Goal: Transaction & Acquisition: Purchase product/service

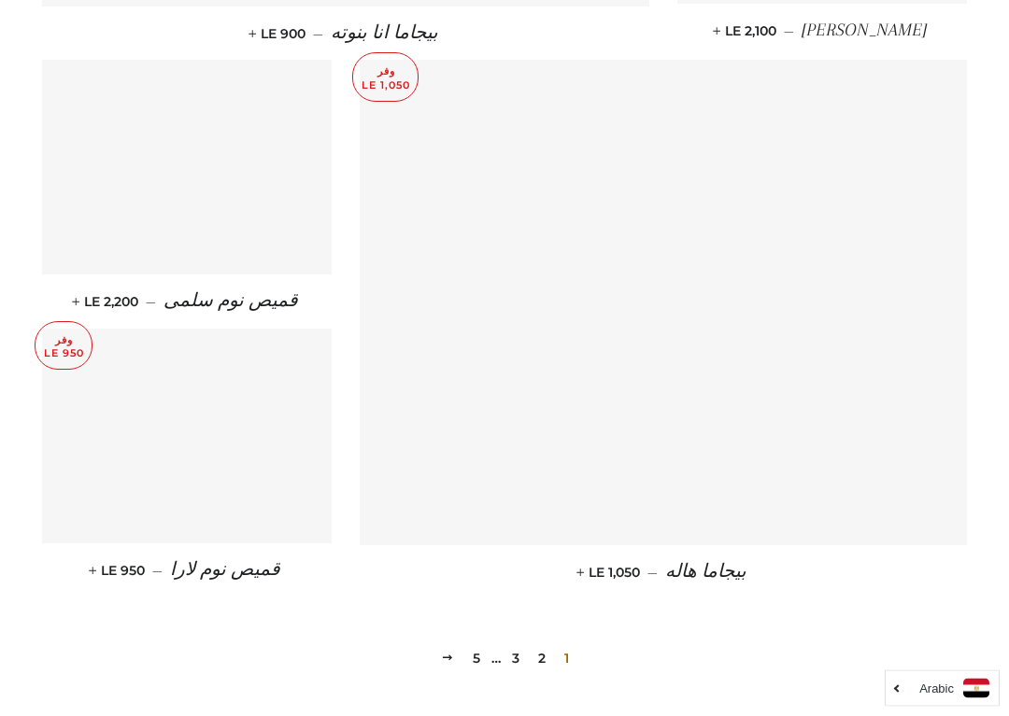
scroll to position [2356, 0]
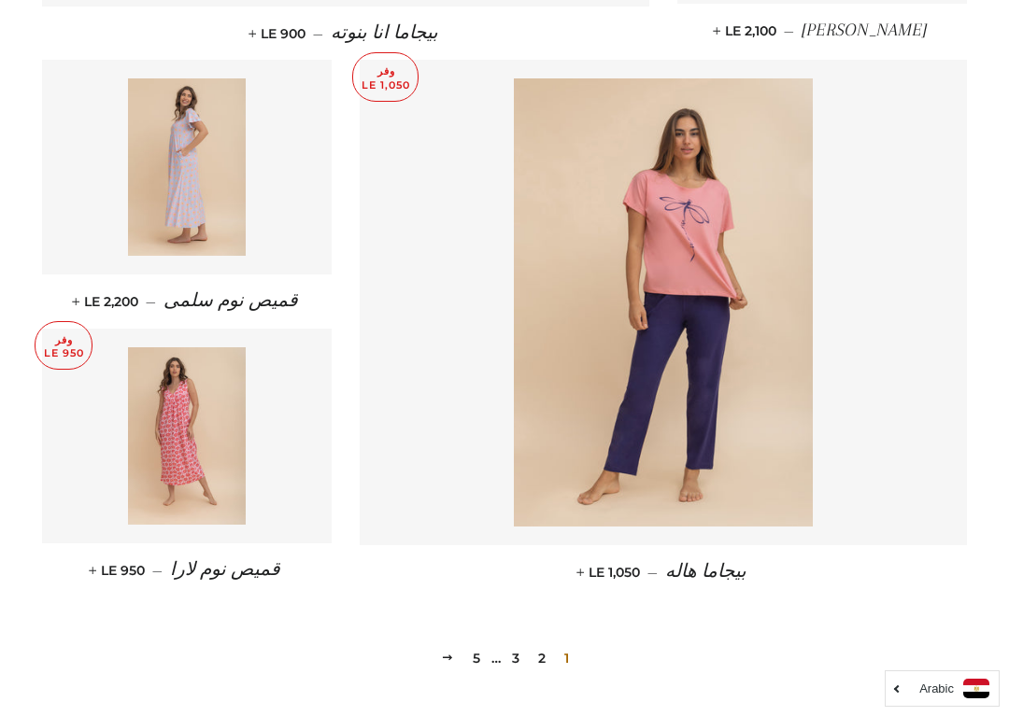
click at [708, 308] on img at bounding box center [663, 302] width 299 height 448
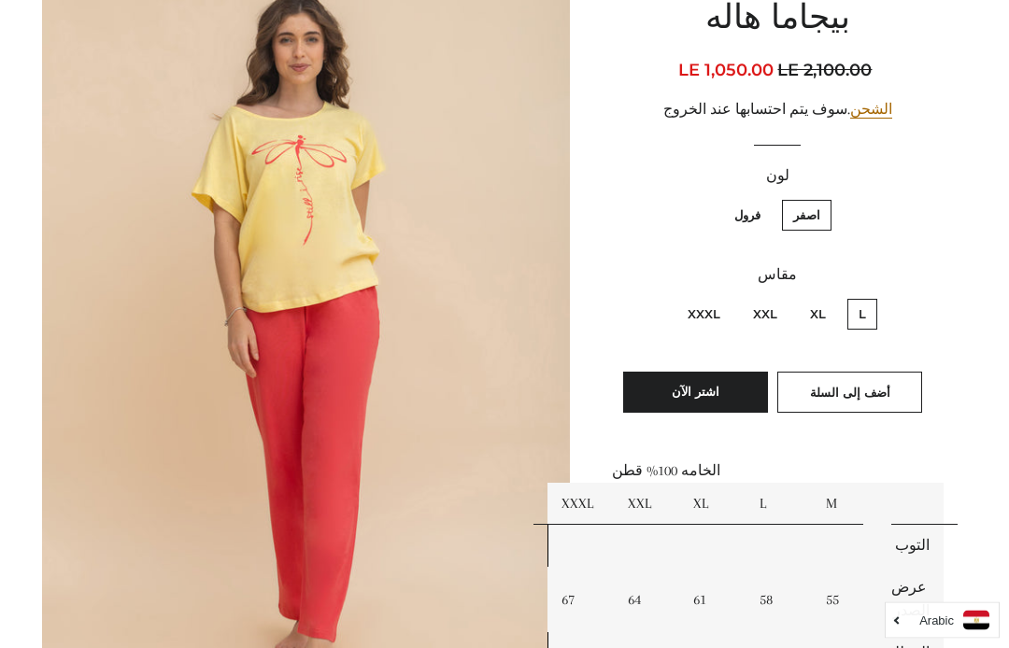
scroll to position [228, 0]
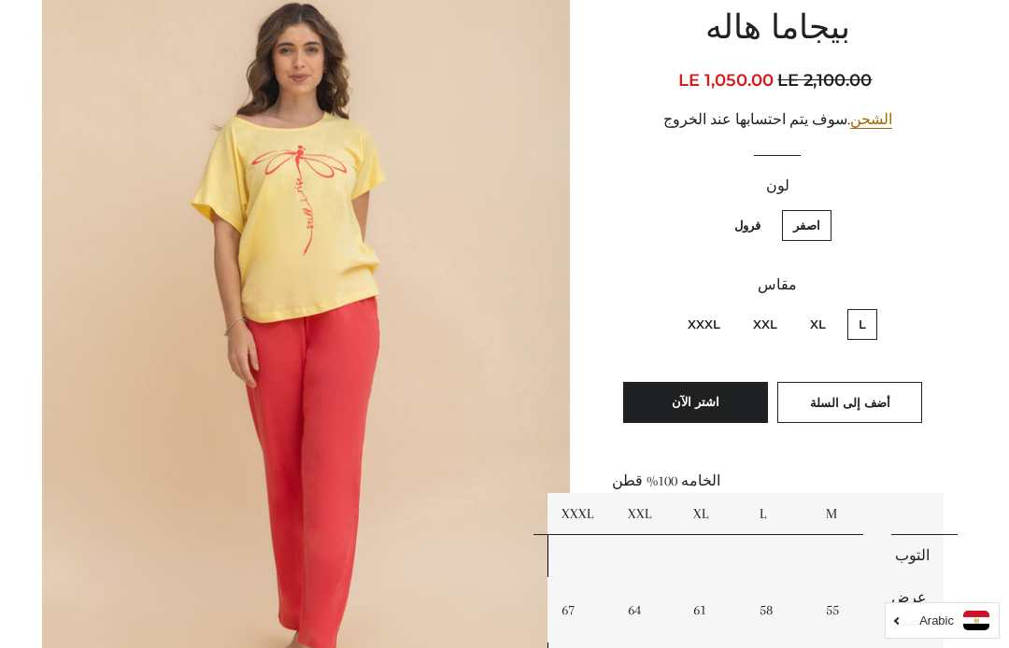
click at [751, 227] on label "فرول" at bounding box center [747, 225] width 49 height 31
click at [765, 208] on input "فرول" at bounding box center [765, 207] width 1 height 1
radio input "true"
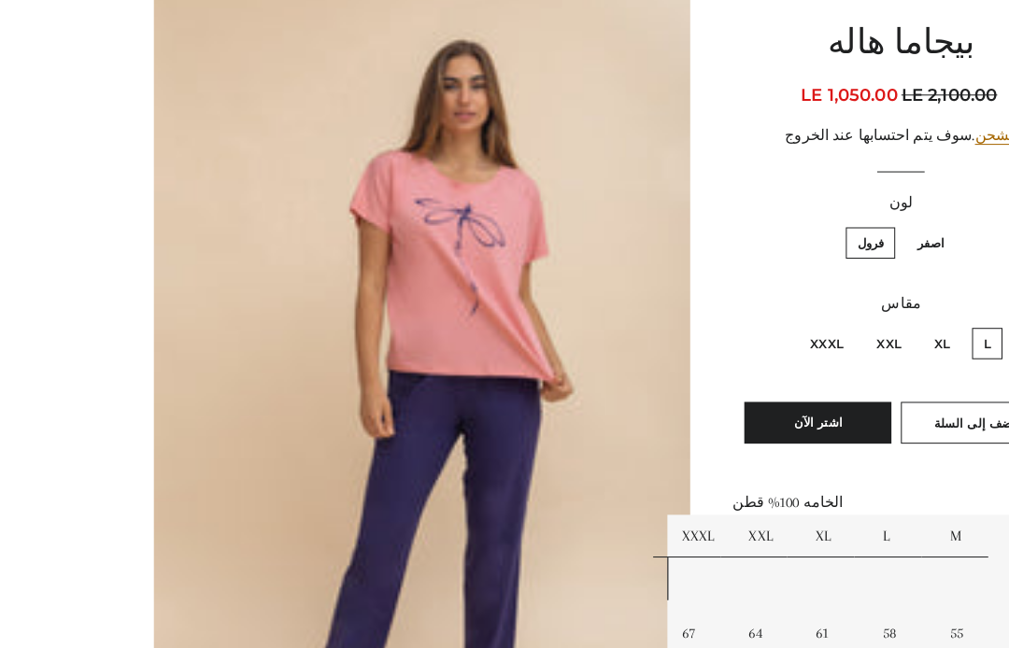
scroll to position [259, 0]
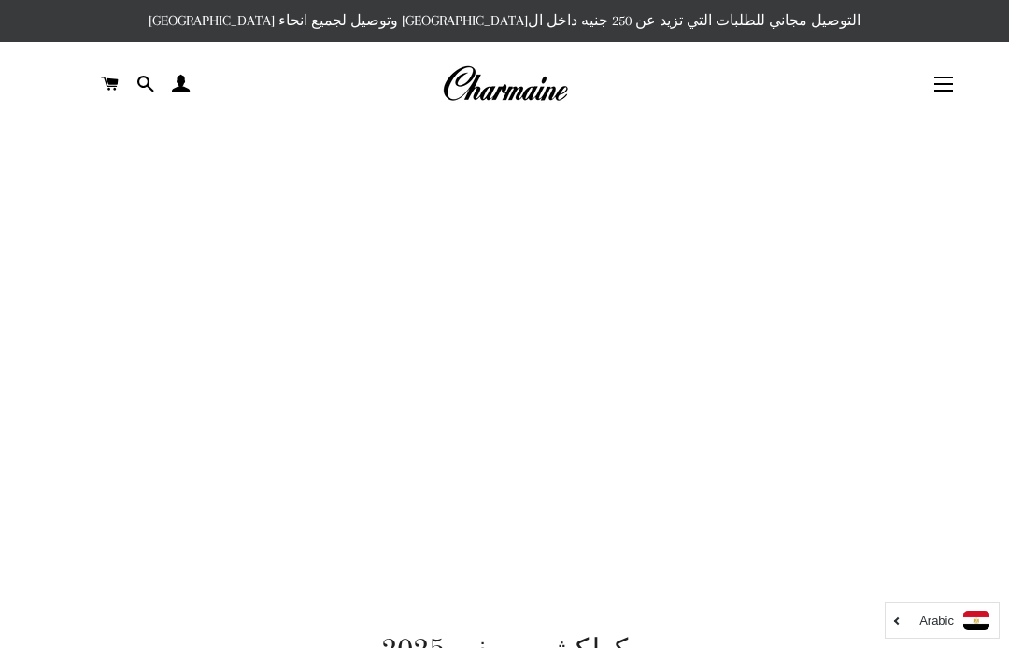
scroll to position [2356, 0]
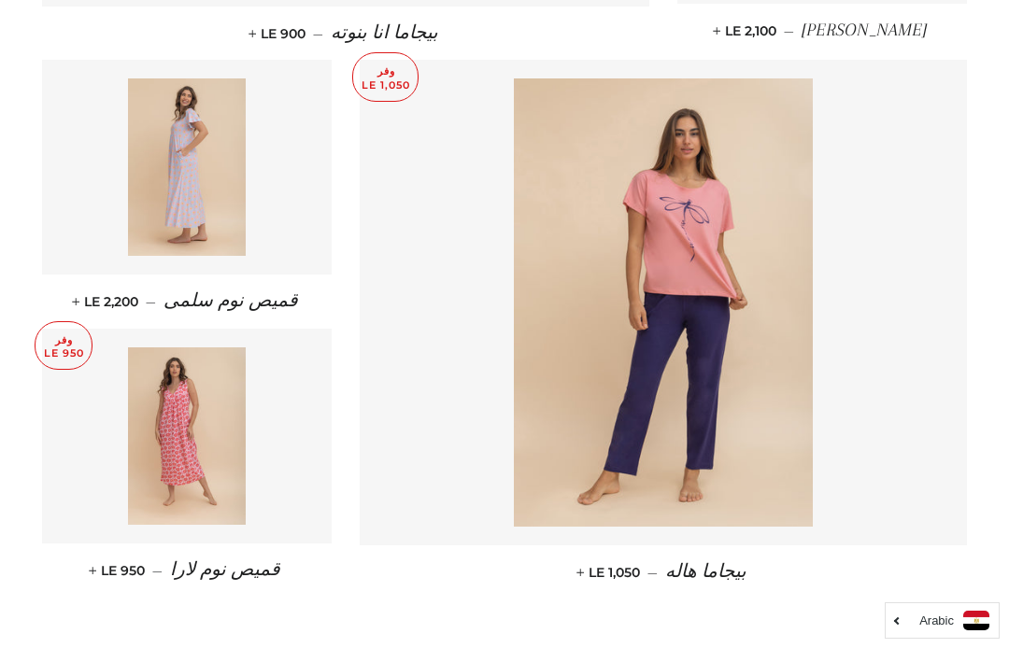
click at [193, 153] on img at bounding box center [187, 166] width 119 height 177
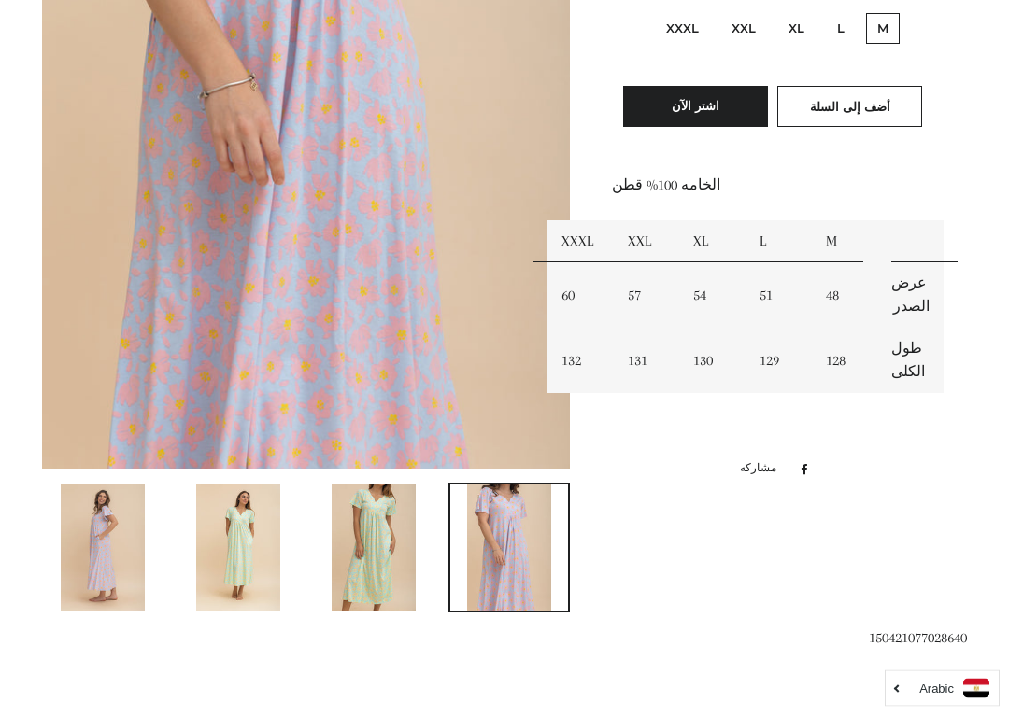
scroll to position [525, 0]
click at [370, 548] on img at bounding box center [374, 547] width 84 height 126
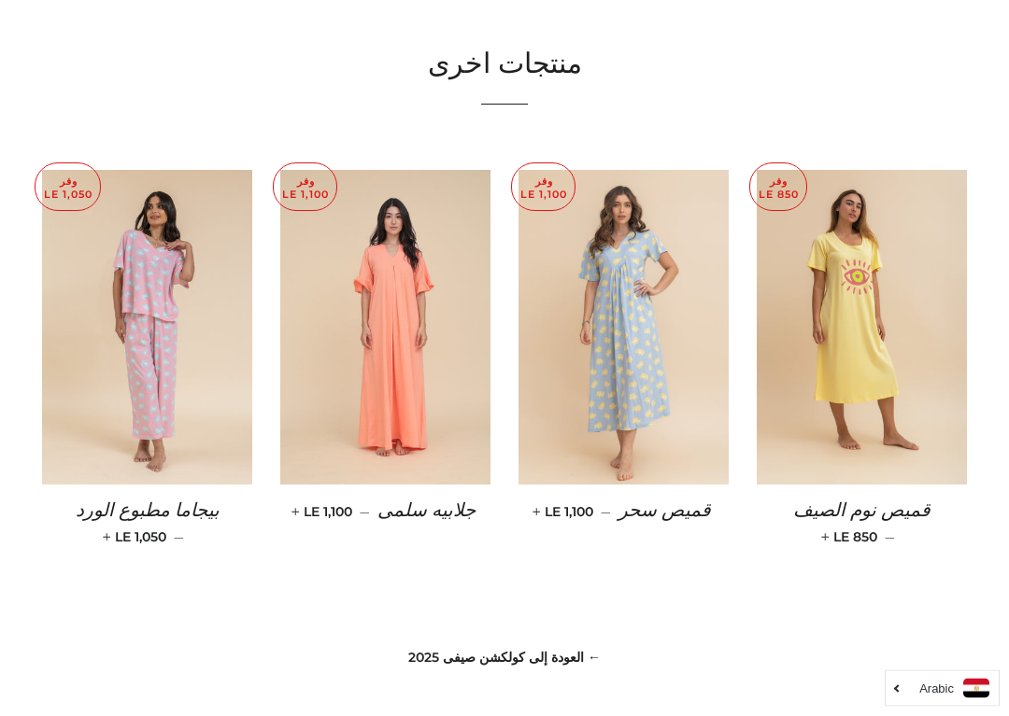
scroll to position [1212, 0]
click at [134, 279] on img at bounding box center [147, 328] width 210 height 316
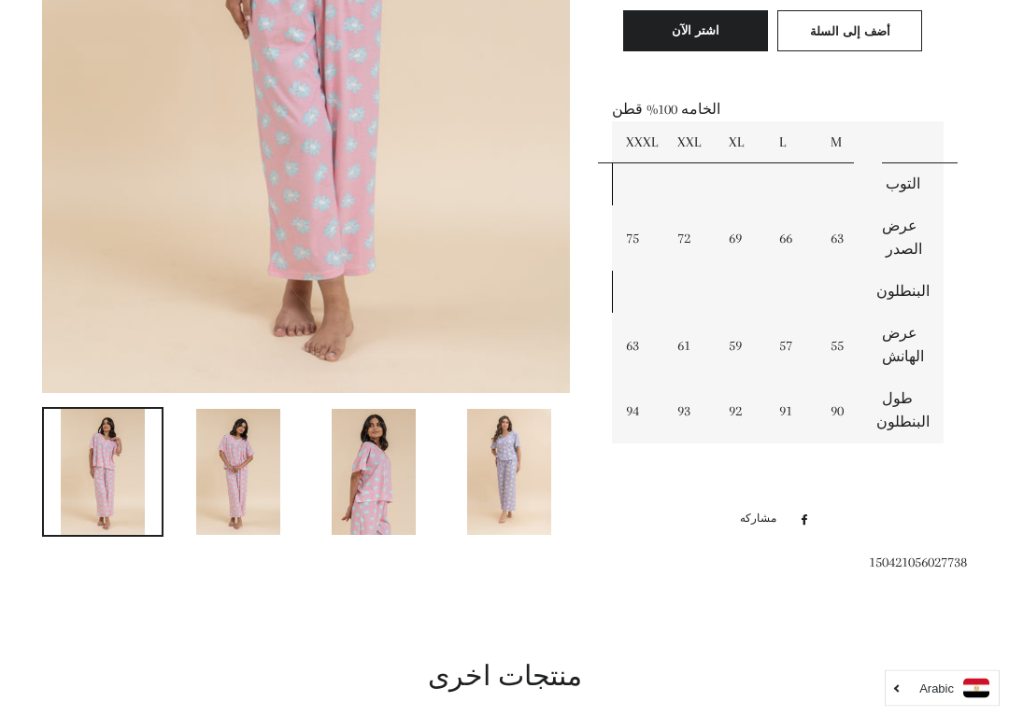
scroll to position [604, 0]
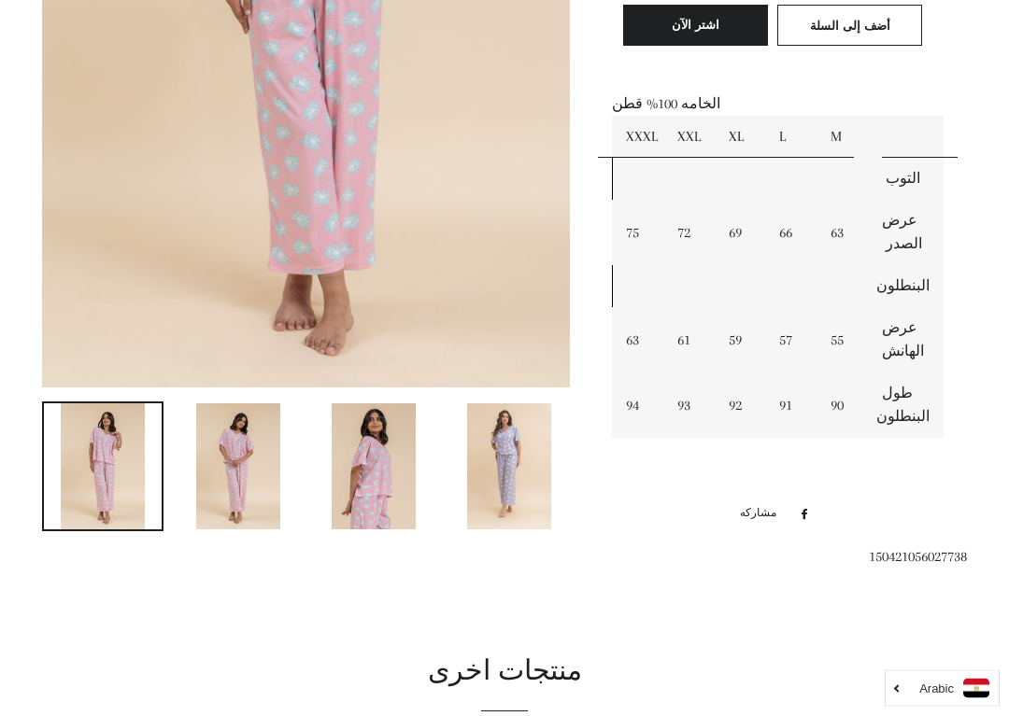
click at [512, 470] on img at bounding box center [509, 467] width 84 height 126
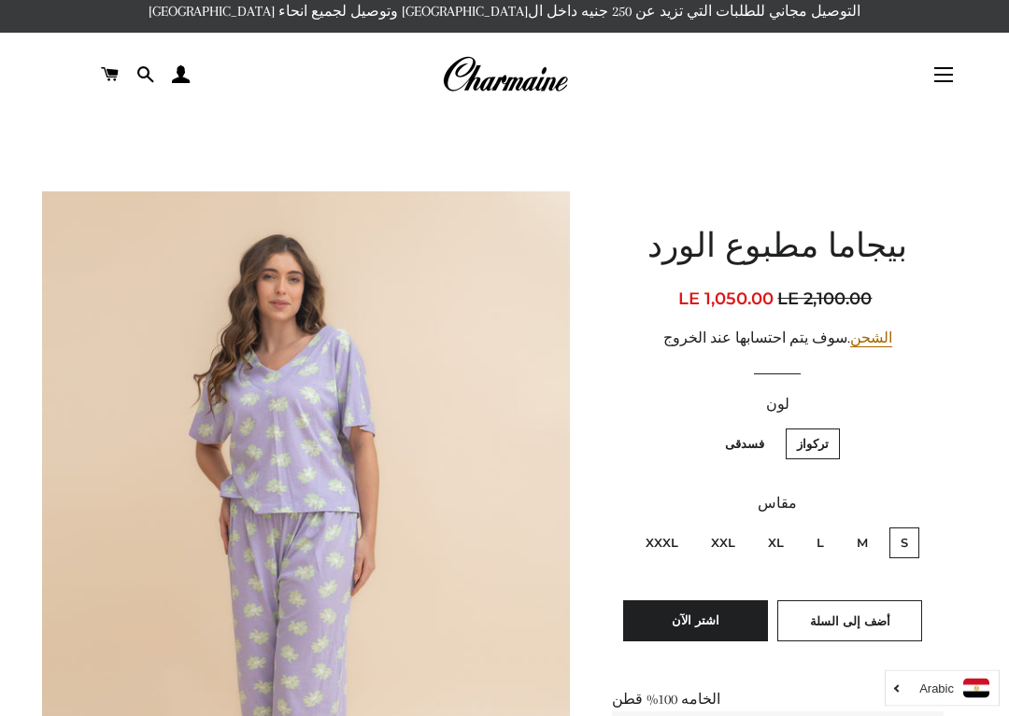
scroll to position [0, 0]
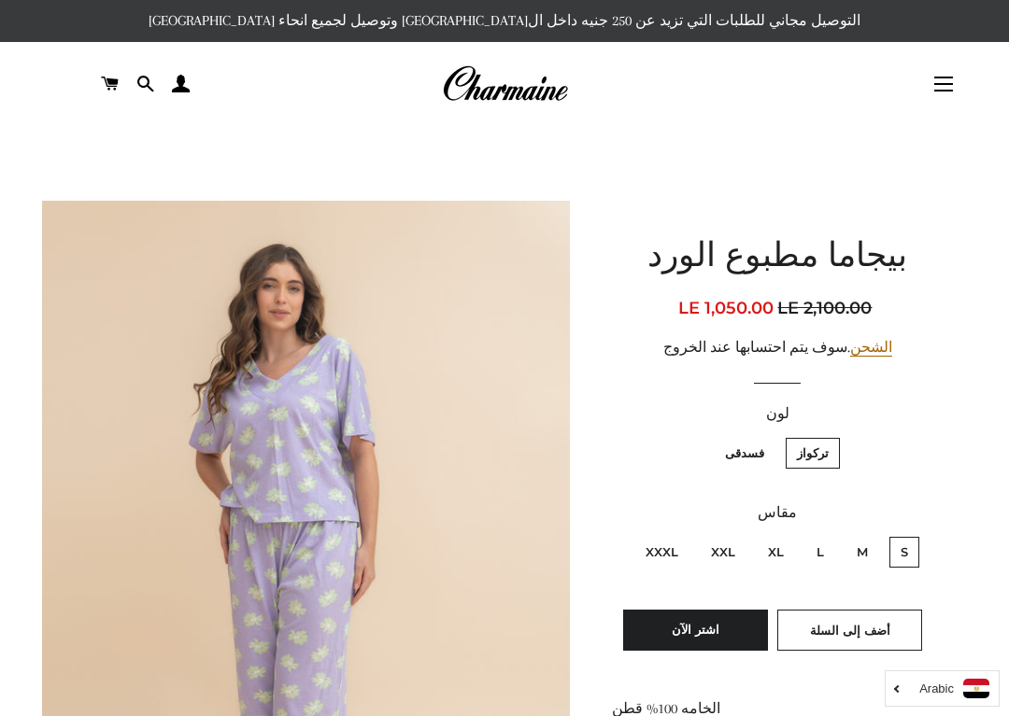
click at [957, 87] on button "التنقل في الموقع" at bounding box center [943, 84] width 47 height 47
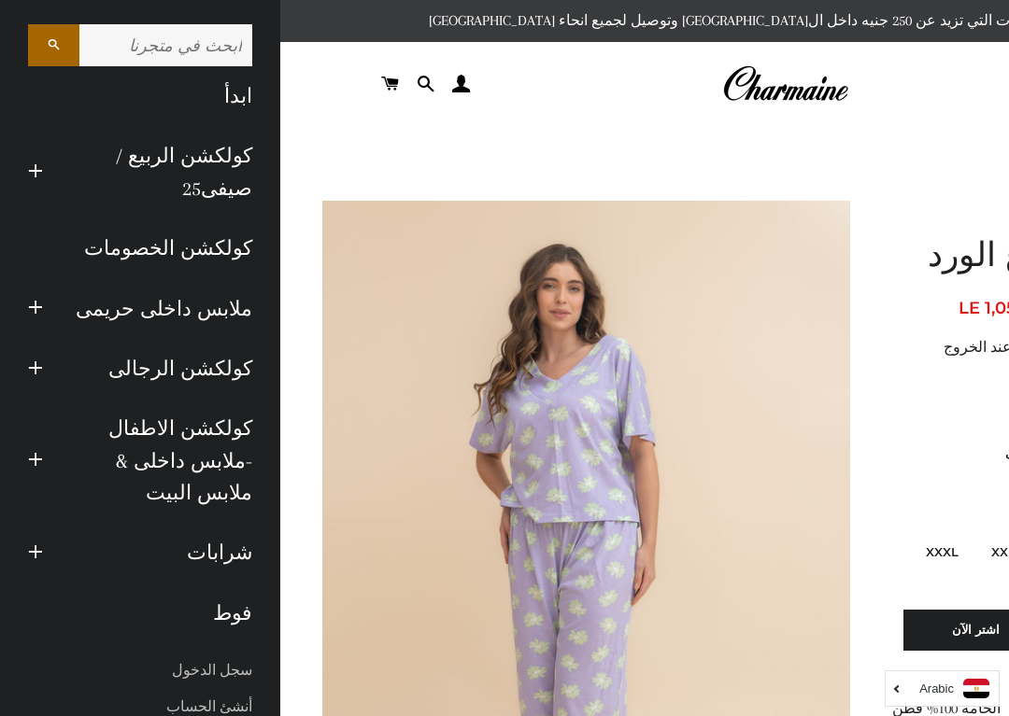
click at [189, 245] on link "كولكشن الخصومات" at bounding box center [140, 249] width 252 height 60
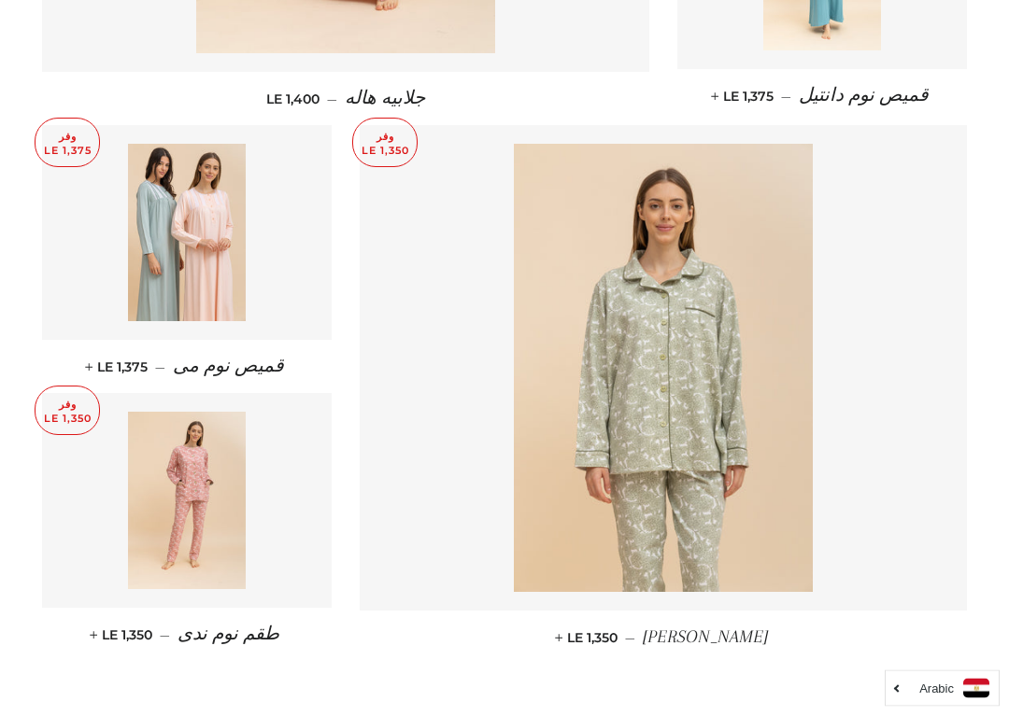
scroll to position [2343, 0]
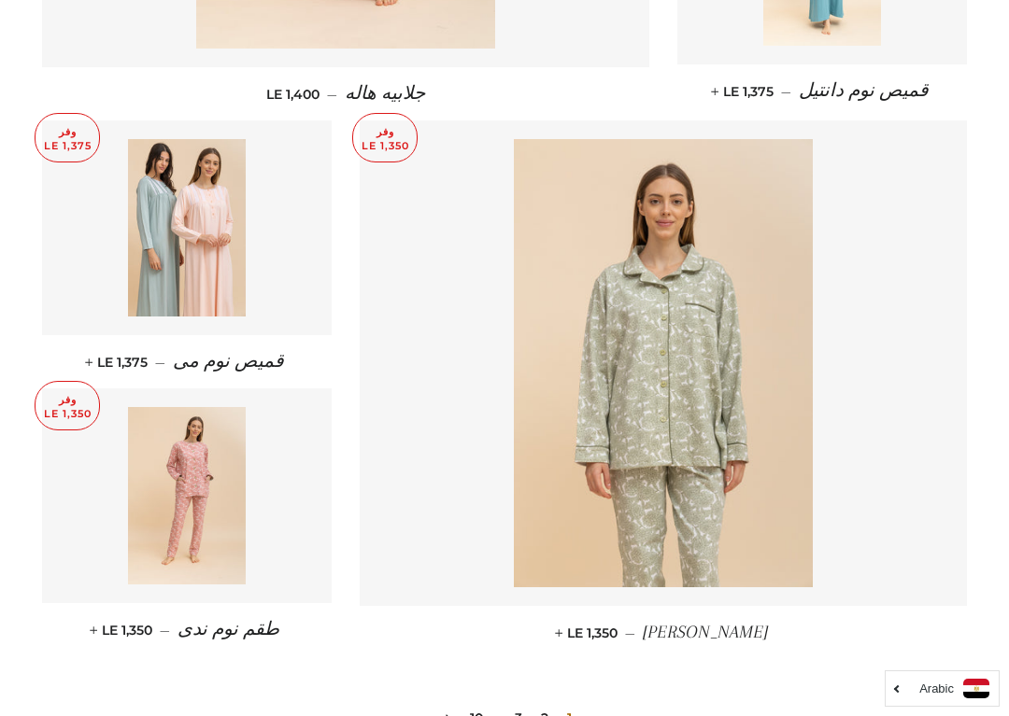
click at [176, 191] on img at bounding box center [187, 227] width 119 height 177
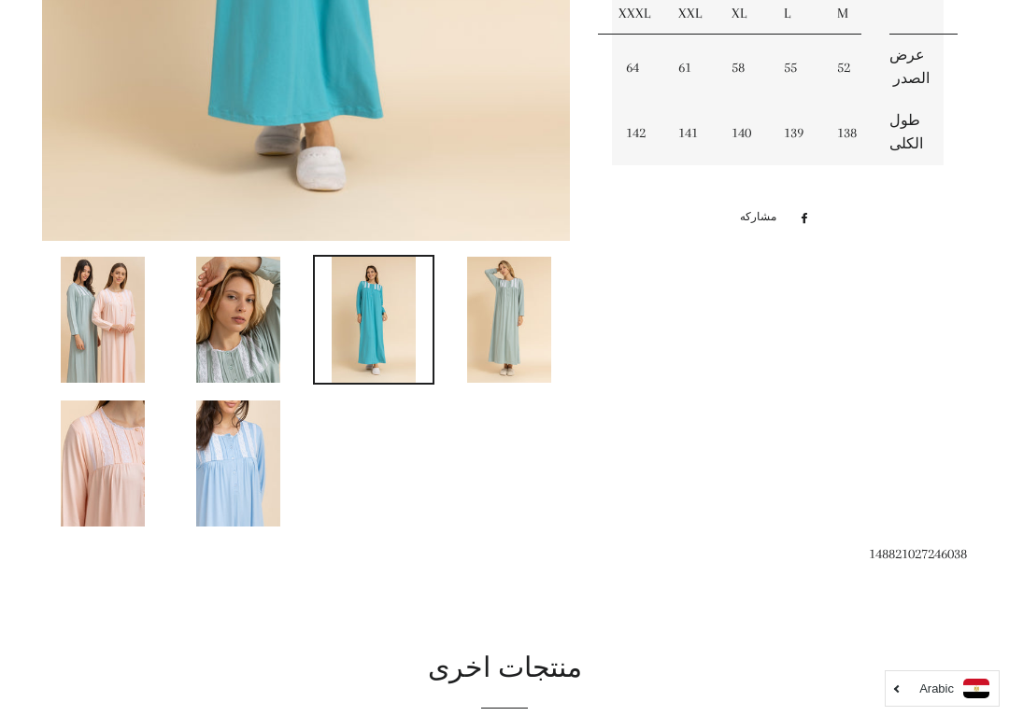
scroll to position [754, 0]
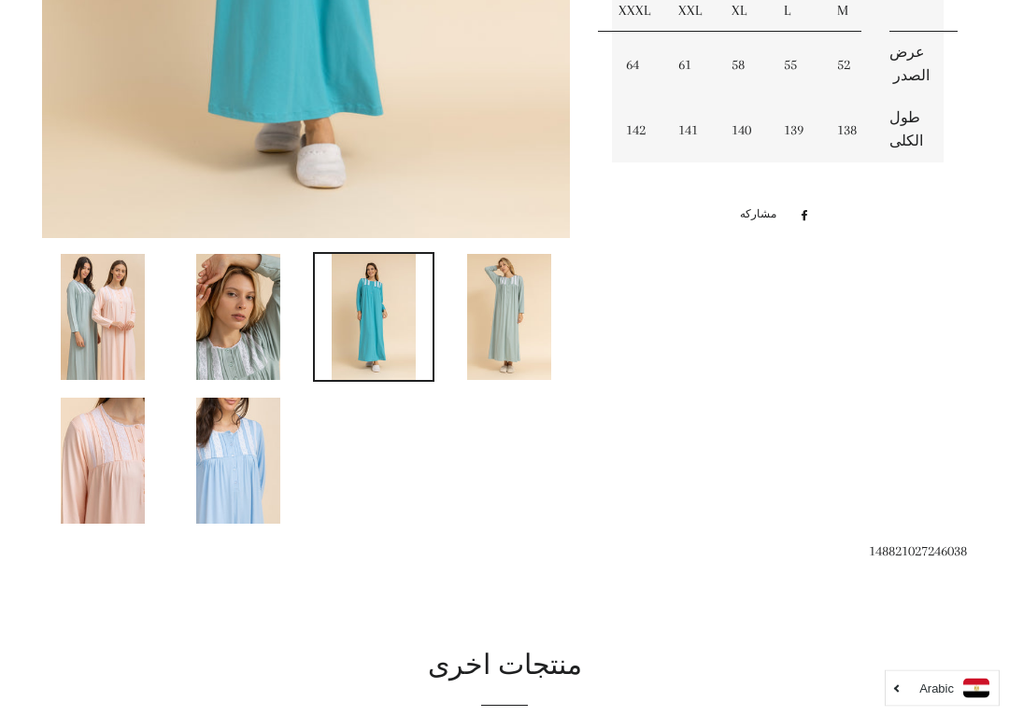
click at [235, 448] on img at bounding box center [238, 462] width 84 height 126
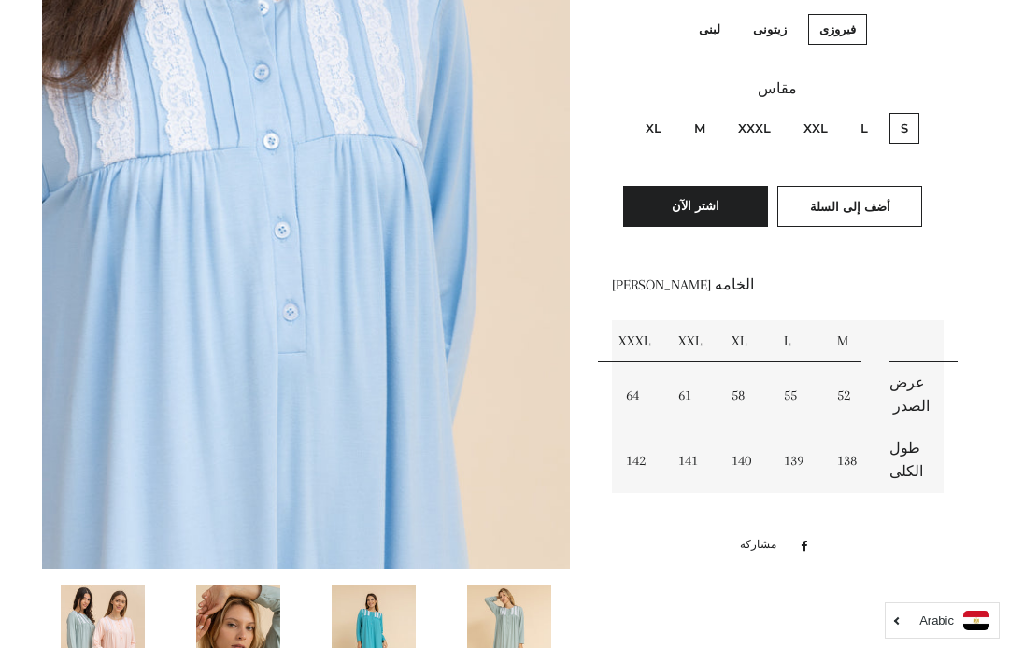
scroll to position [409, 0]
